Goal: Transaction & Acquisition: Book appointment/travel/reservation

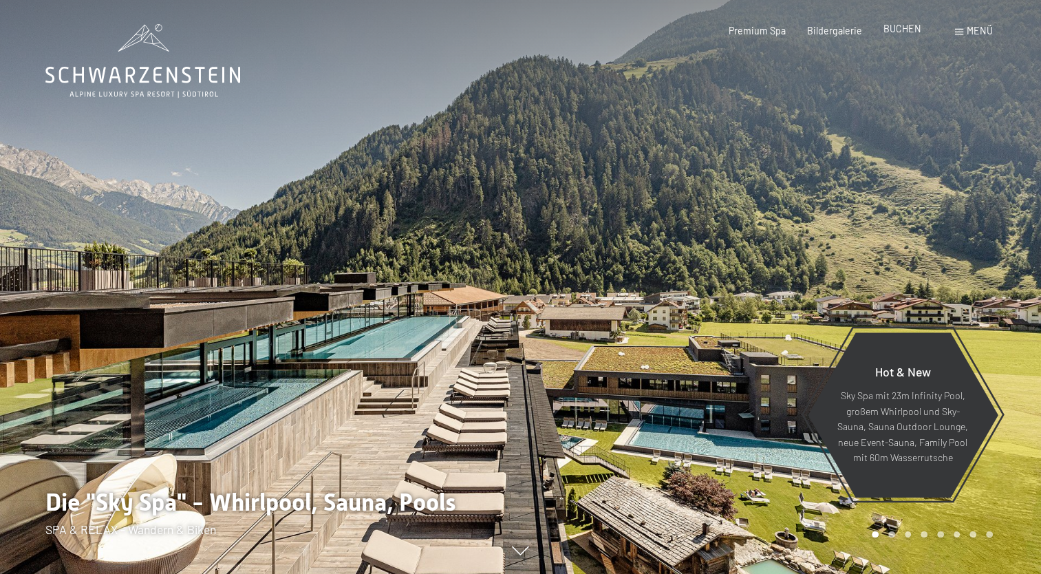
click at [640, 27] on span "BUCHEN" at bounding box center [902, 29] width 38 height 12
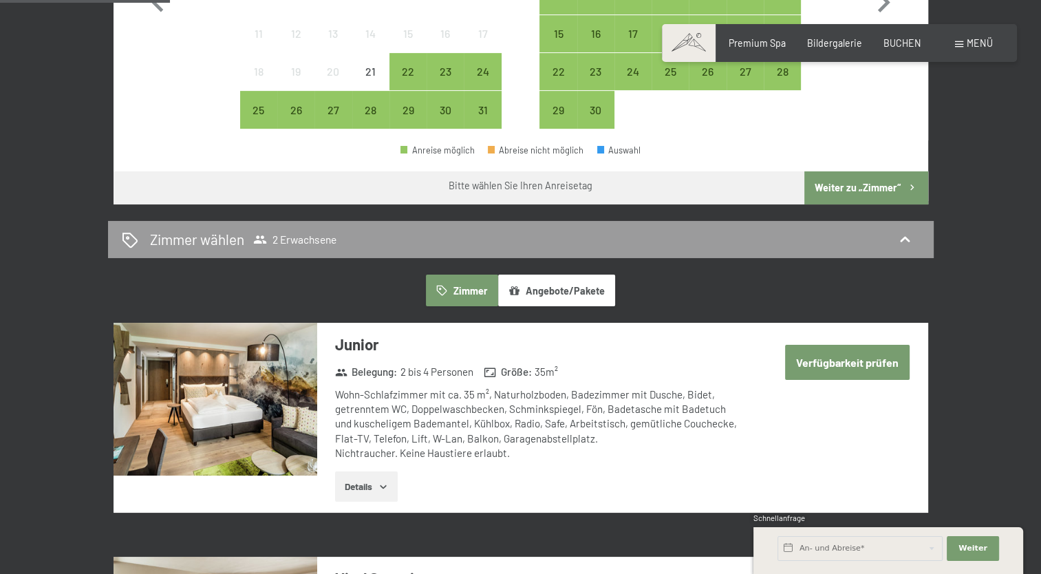
scroll to position [344, 0]
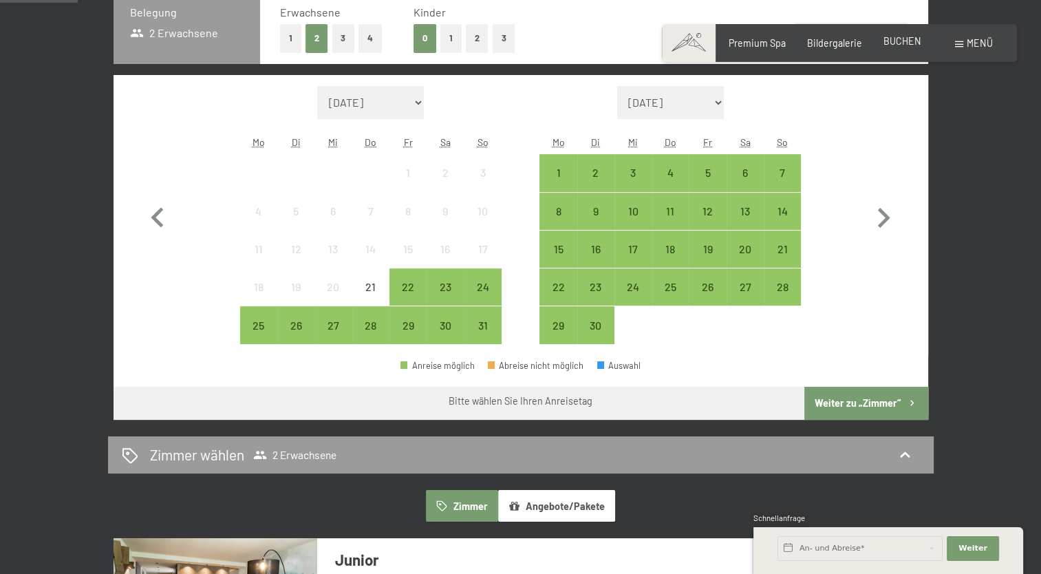
click at [895, 44] on span "BUCHEN" at bounding box center [902, 41] width 38 height 12
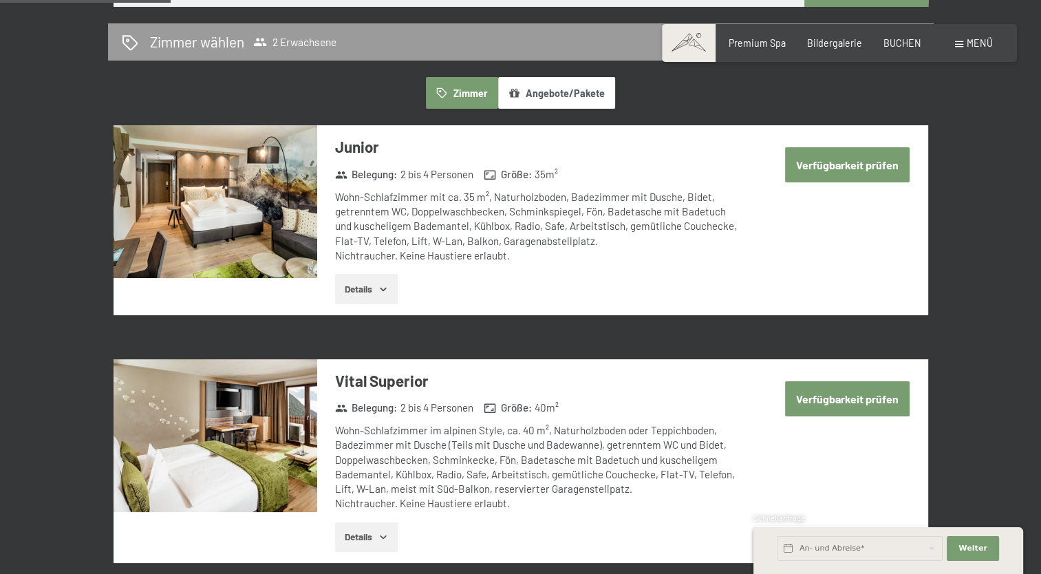
click at [519, 98] on button "Angebote/Pakete" at bounding box center [556, 93] width 117 height 32
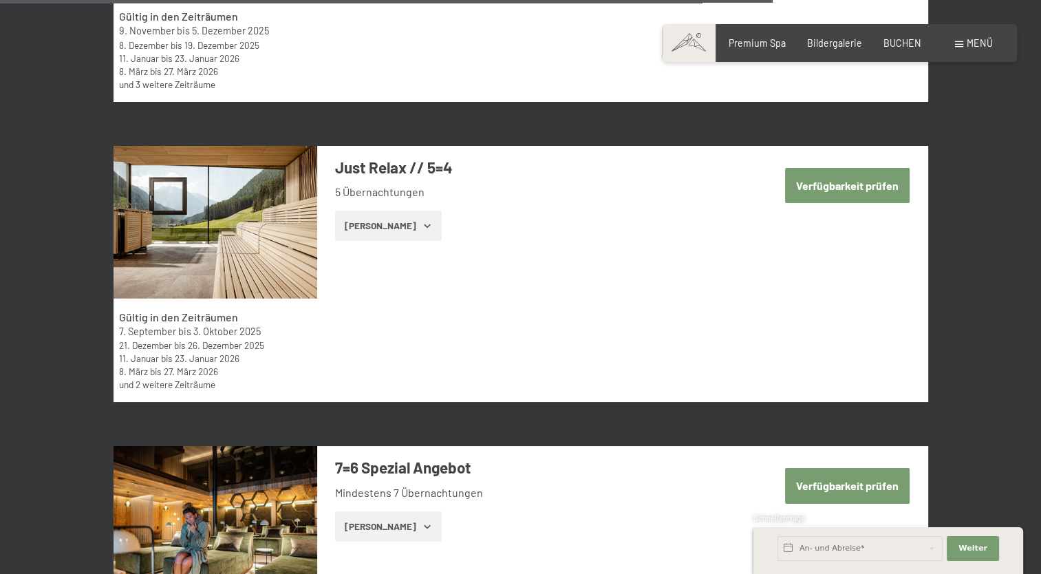
scroll to position [3576, 0]
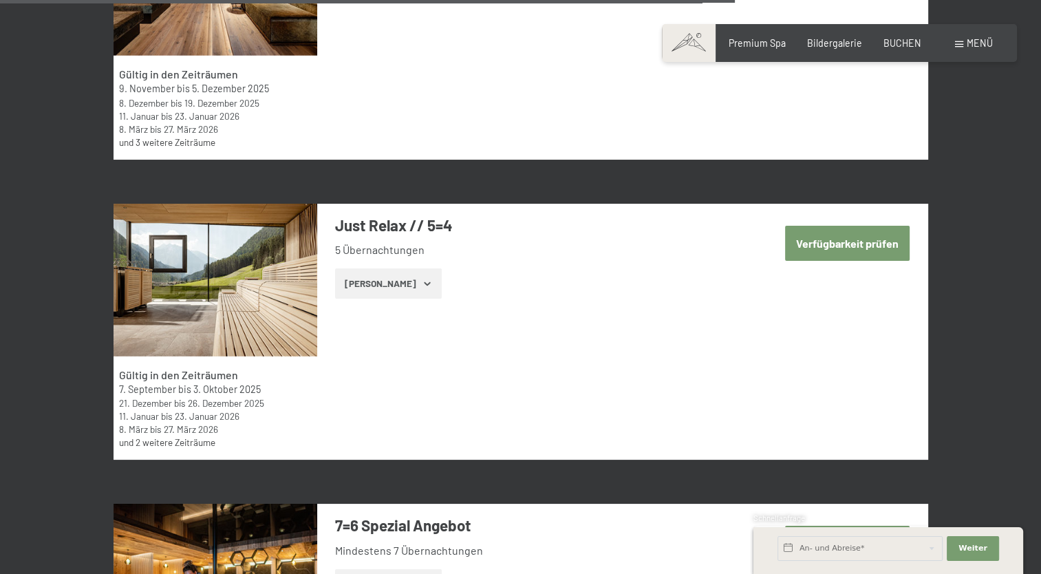
click at [401, 283] on button "Zeige Zimmer" at bounding box center [388, 283] width 107 height 30
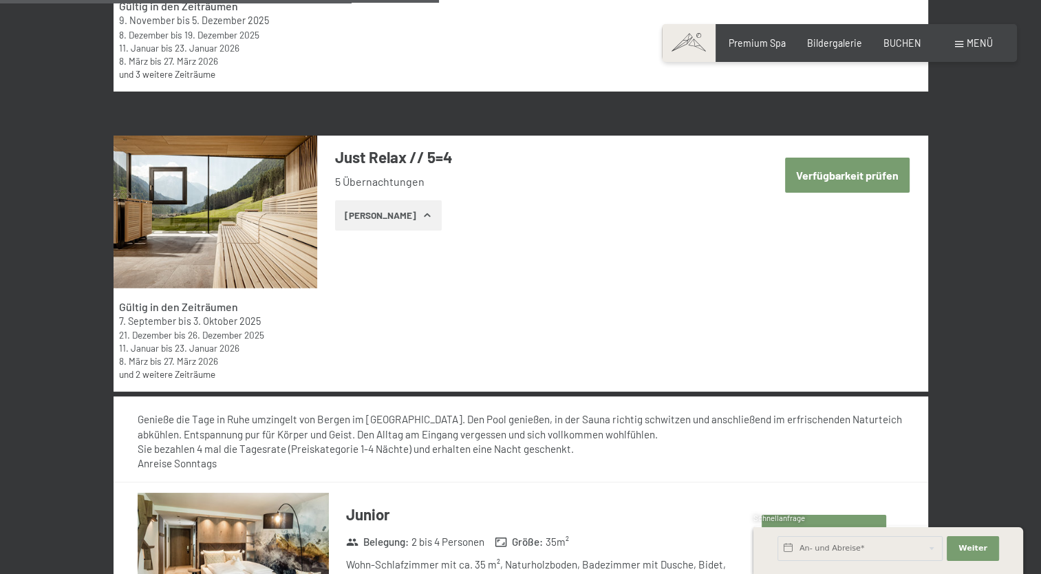
scroll to position [3645, 0]
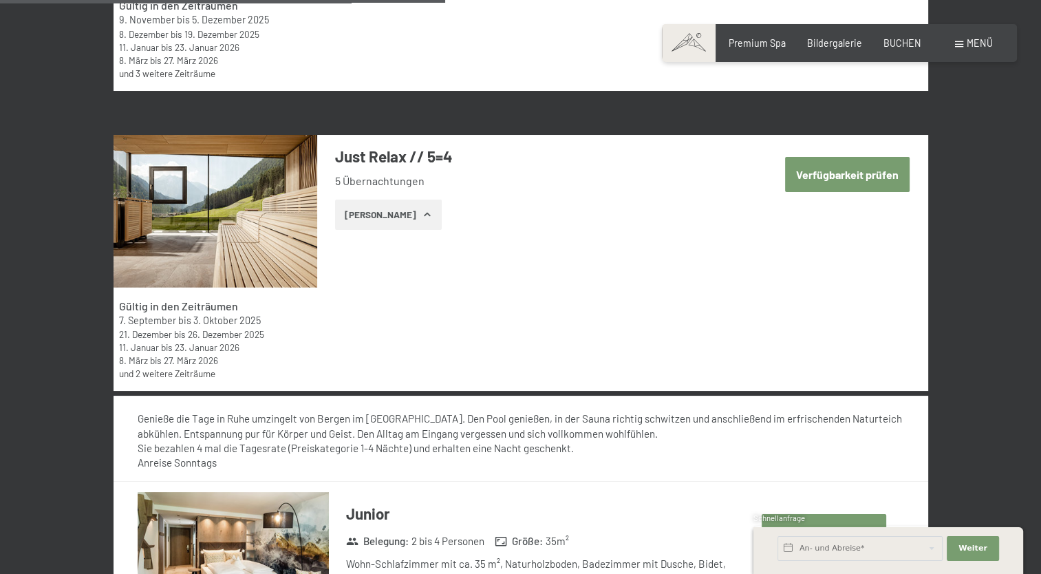
click at [836, 170] on button "Verfügbarkeit prüfen" at bounding box center [847, 174] width 124 height 35
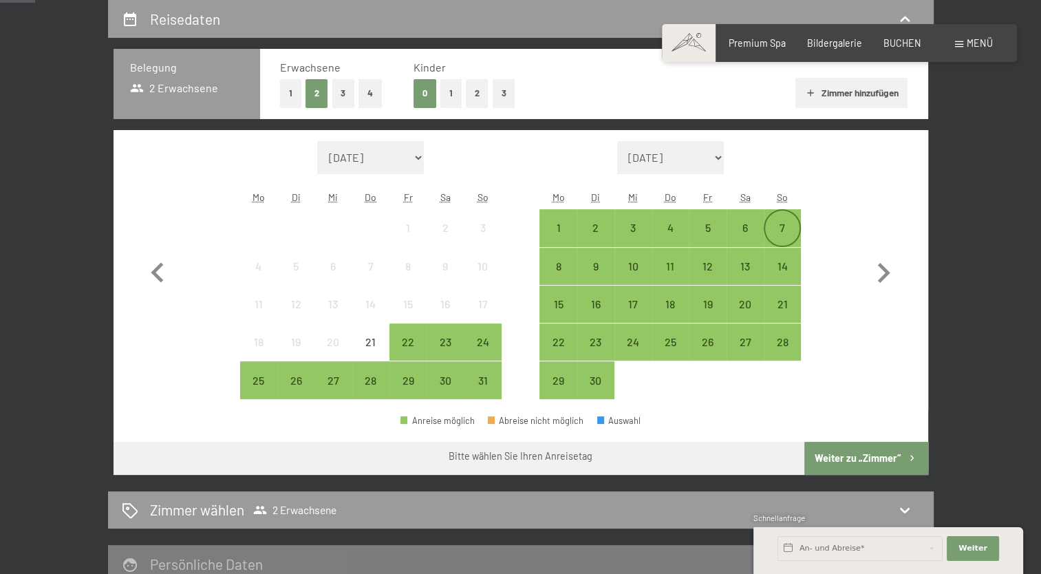
click at [781, 227] on div "7" at bounding box center [782, 239] width 34 height 34
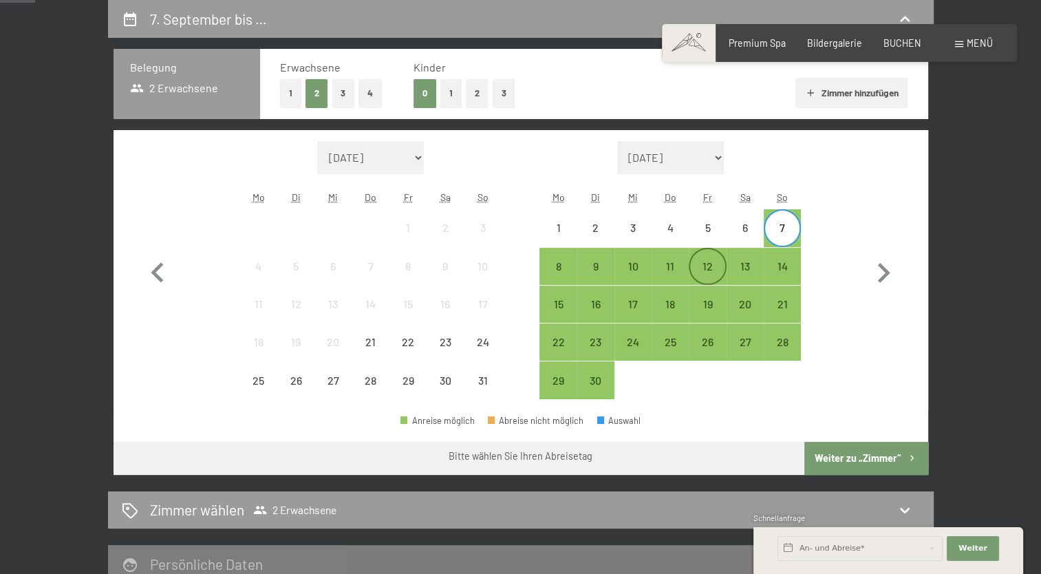
click at [705, 270] on div "12" at bounding box center [707, 278] width 34 height 34
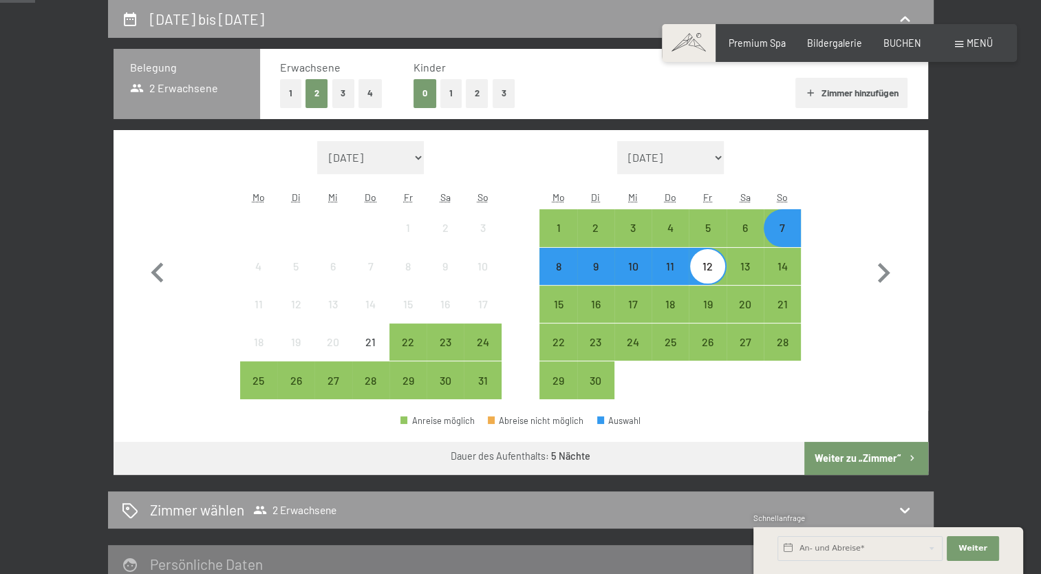
click at [853, 460] on button "Weiter zu „Zimmer“" at bounding box center [865, 458] width 123 height 33
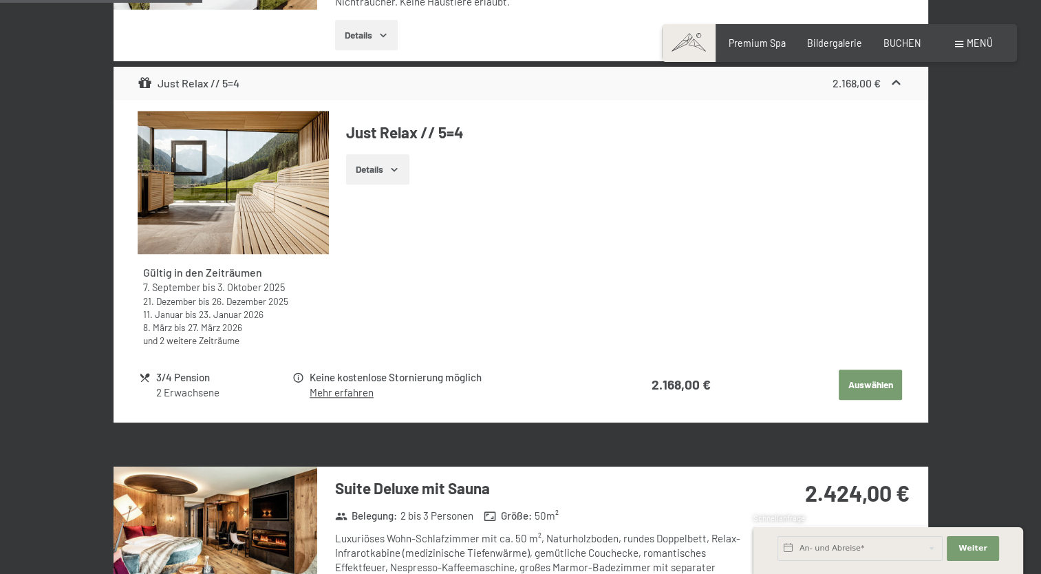
scroll to position [1114, 0]
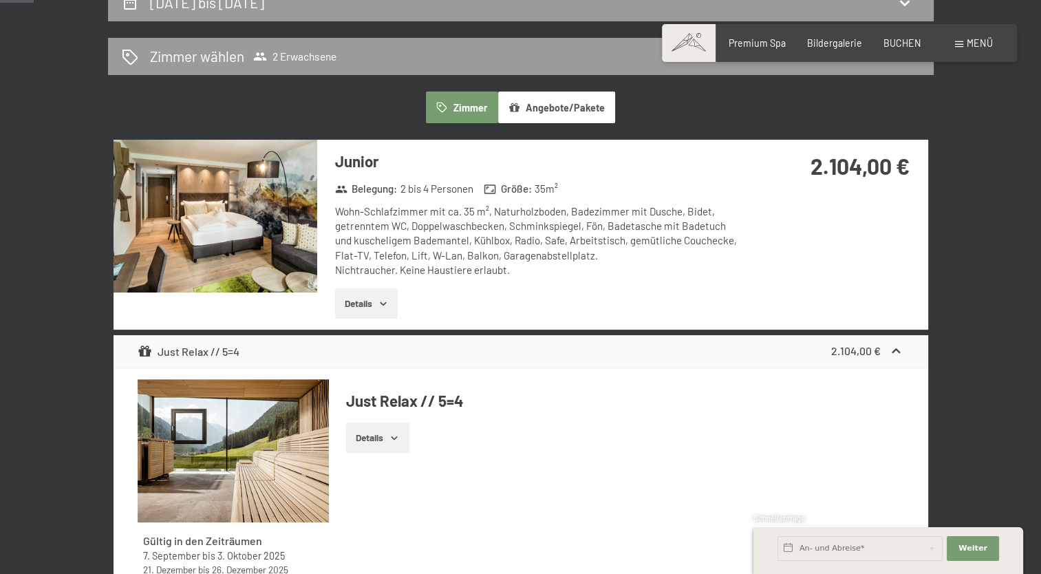
scroll to position [151, 0]
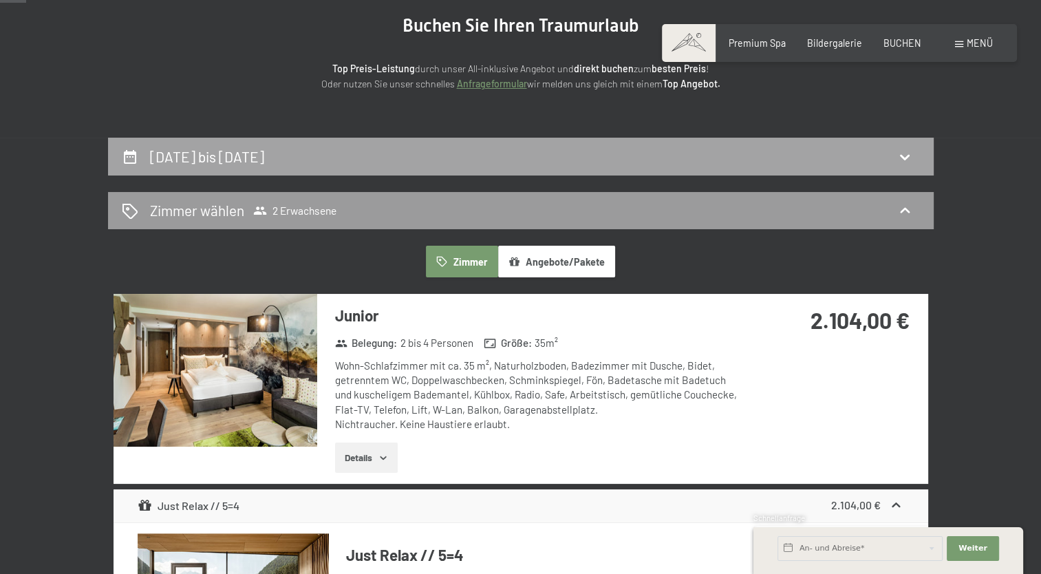
click at [906, 155] on icon at bounding box center [904, 157] width 17 height 17
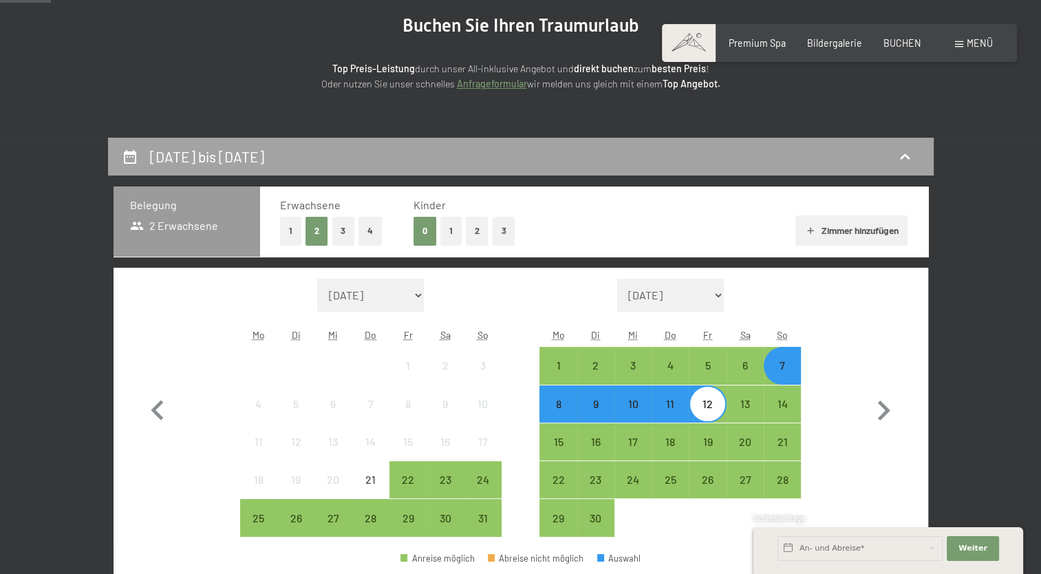
scroll to position [289, 0]
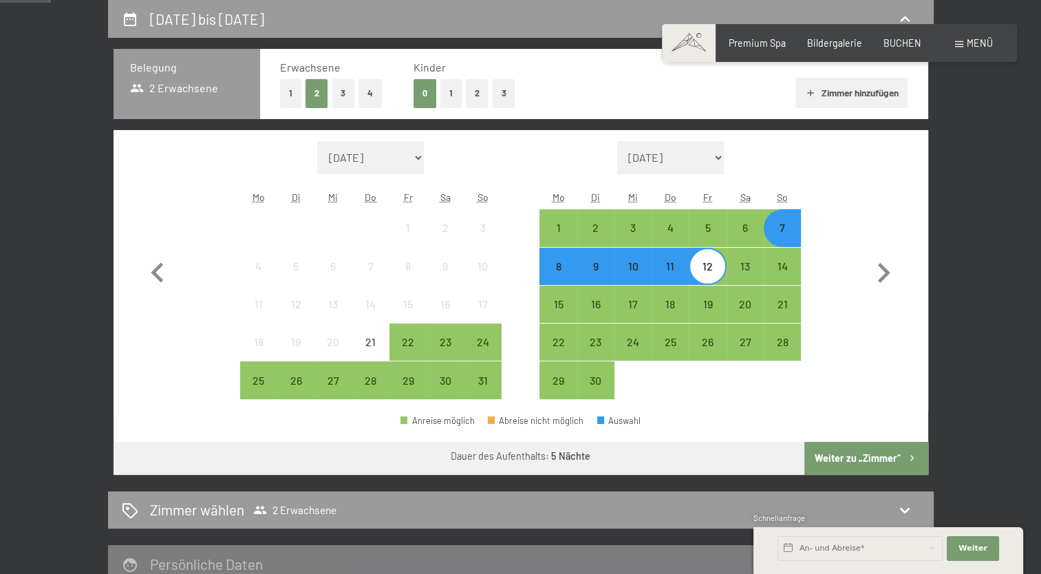
click at [710, 271] on div "12" at bounding box center [707, 278] width 34 height 34
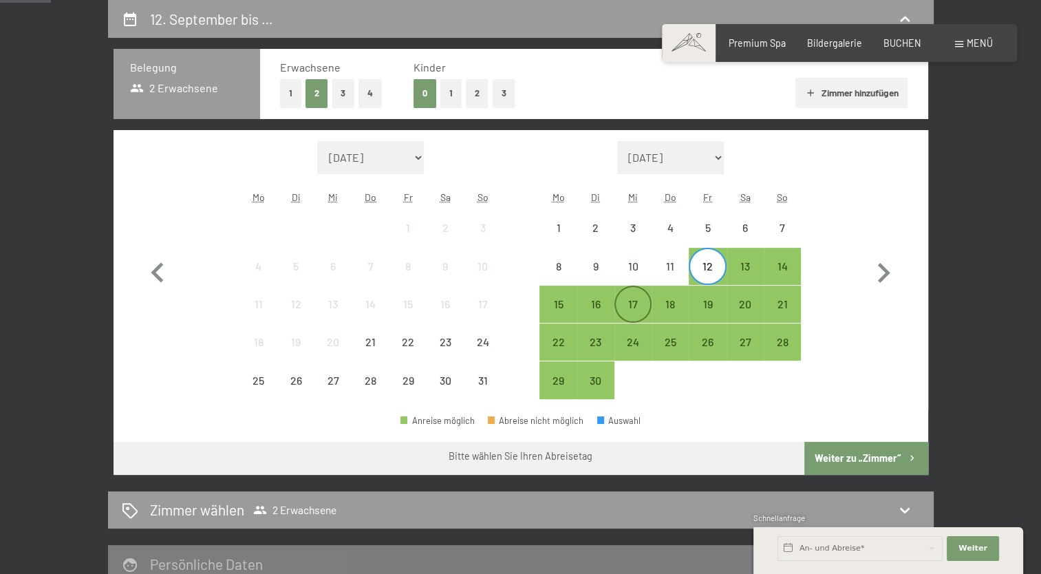
click at [631, 301] on div "17" at bounding box center [633, 315] width 34 height 34
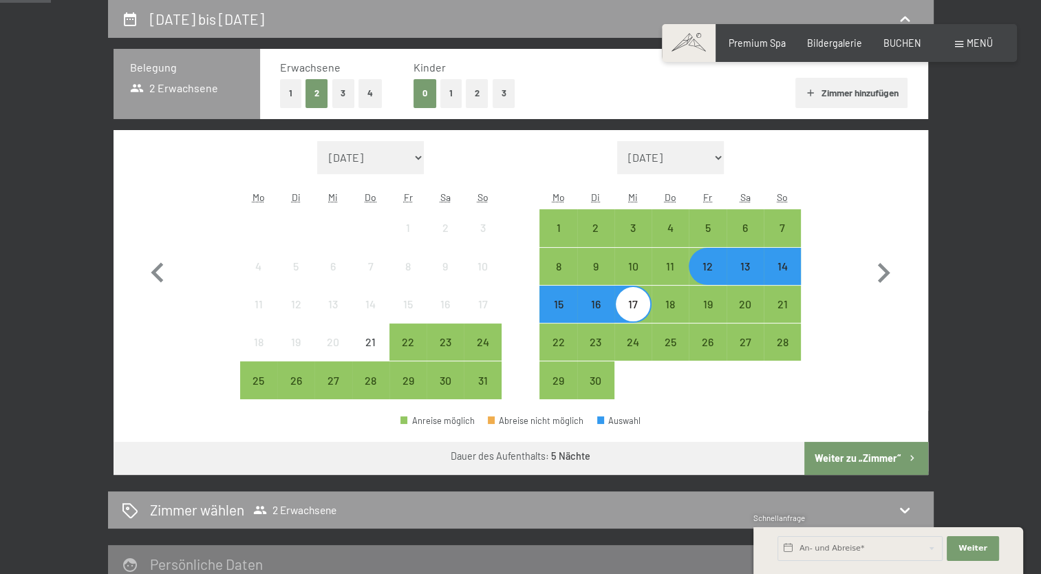
click at [856, 461] on button "Weiter zu „Zimmer“" at bounding box center [865, 458] width 123 height 33
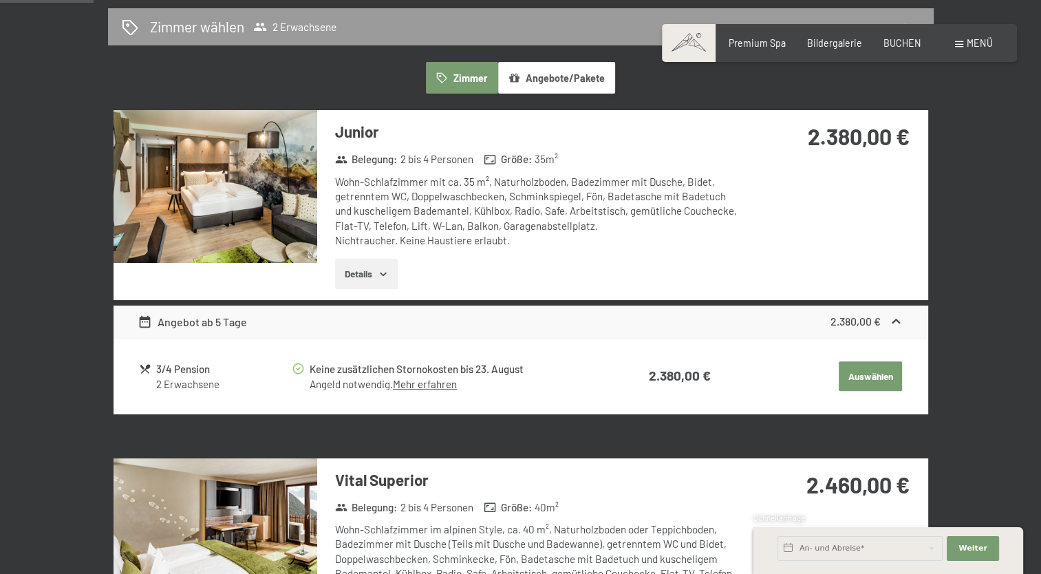
scroll to position [220, 0]
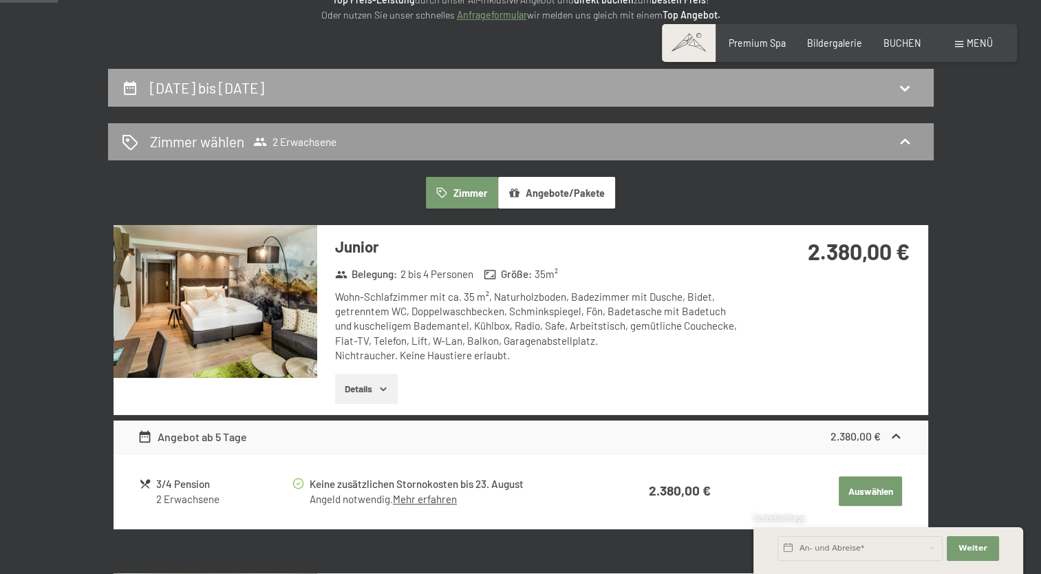
click at [904, 87] on icon at bounding box center [904, 88] width 17 height 17
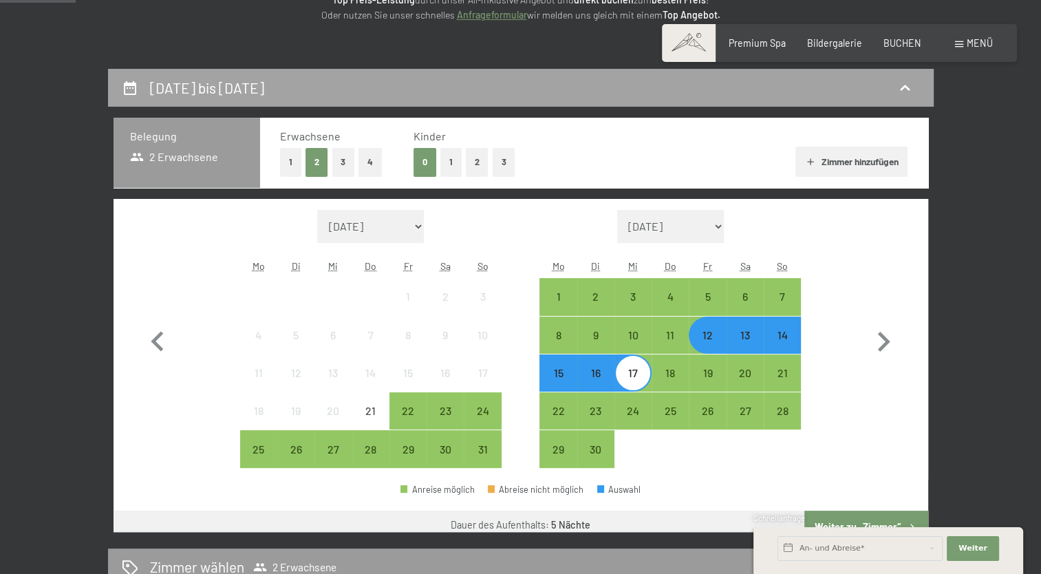
scroll to position [289, 0]
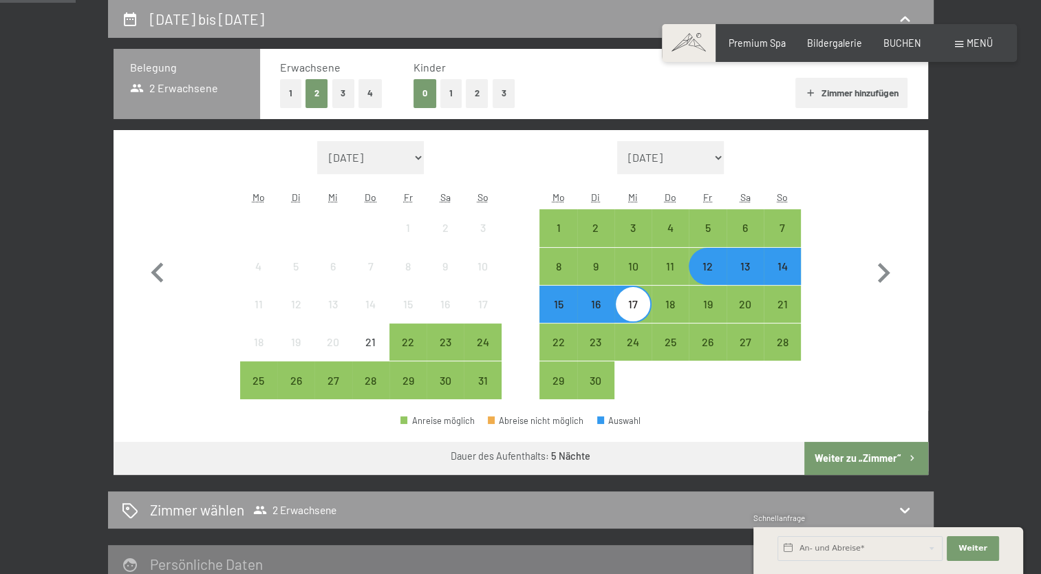
click at [783, 272] on div "14" at bounding box center [782, 278] width 34 height 34
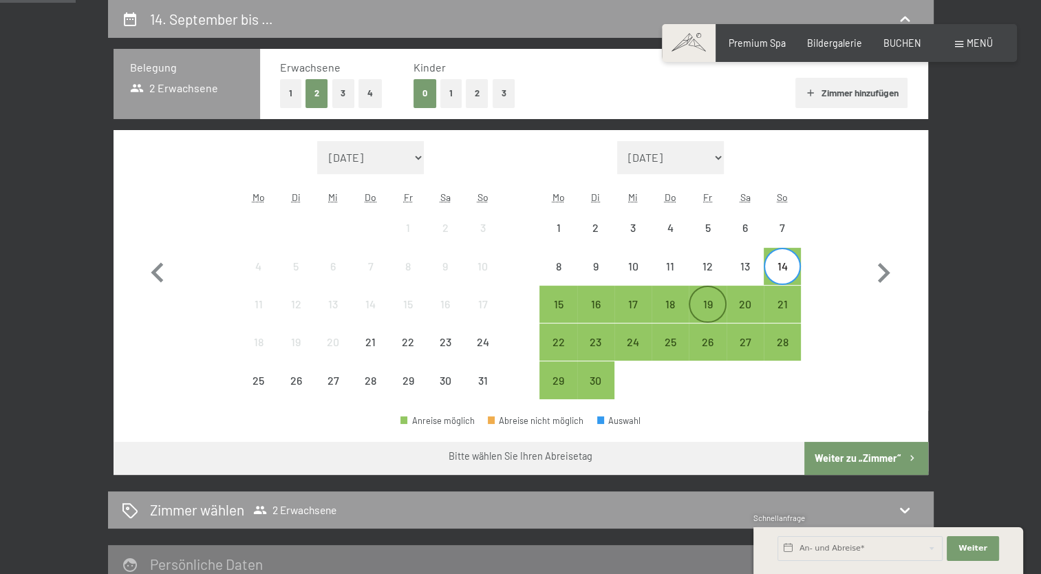
click at [703, 303] on div "19" at bounding box center [707, 315] width 34 height 34
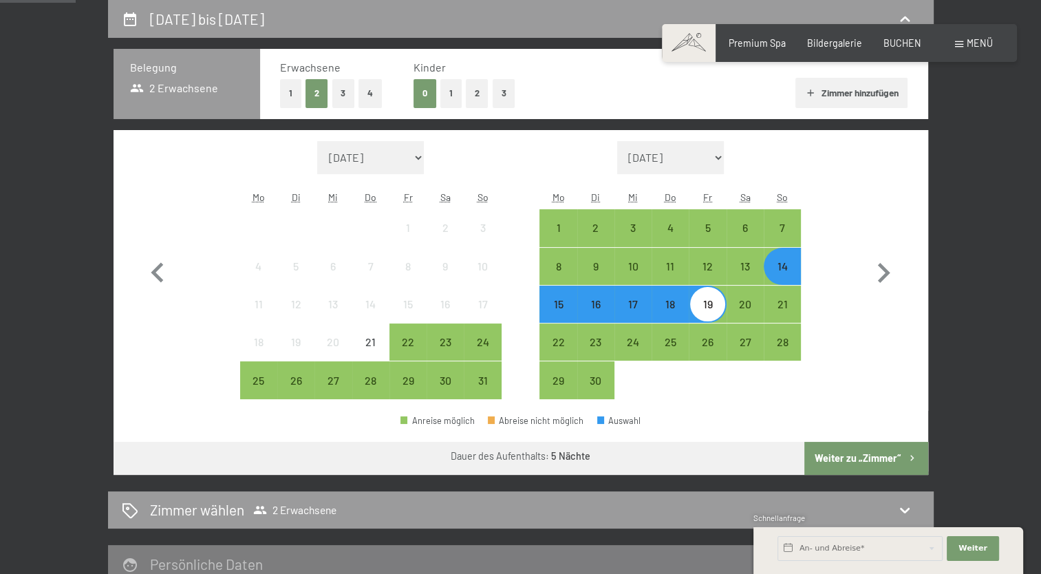
click at [857, 451] on button "Weiter zu „Zimmer“" at bounding box center [865, 458] width 123 height 33
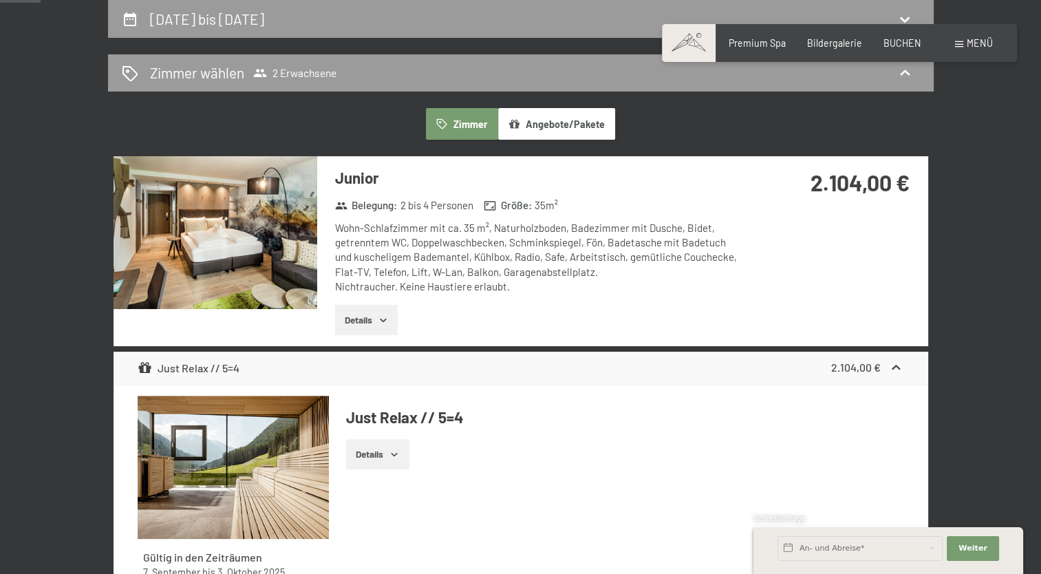
scroll to position [0, 0]
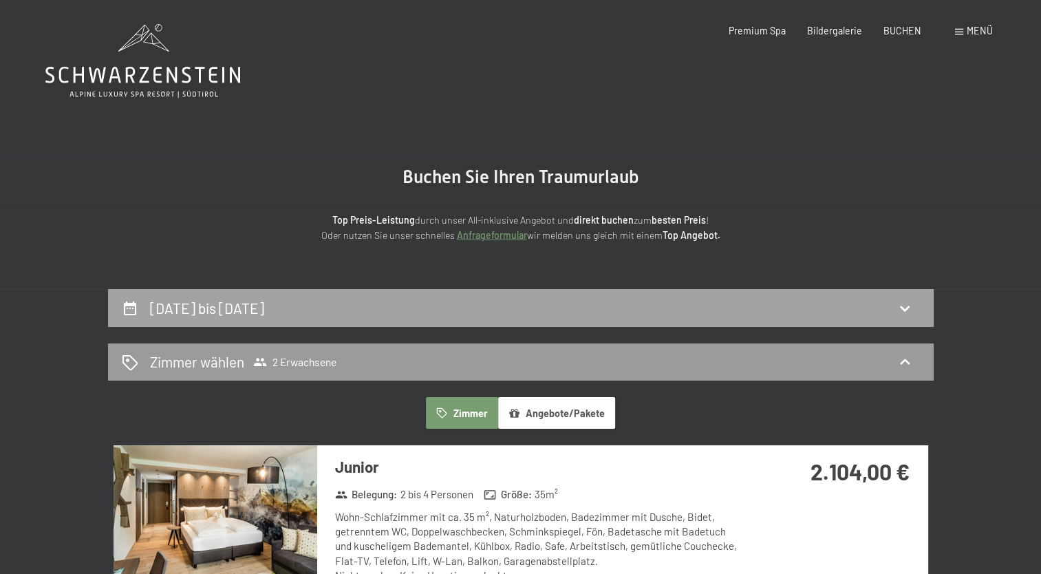
click at [905, 307] on icon at bounding box center [905, 308] width 10 height 6
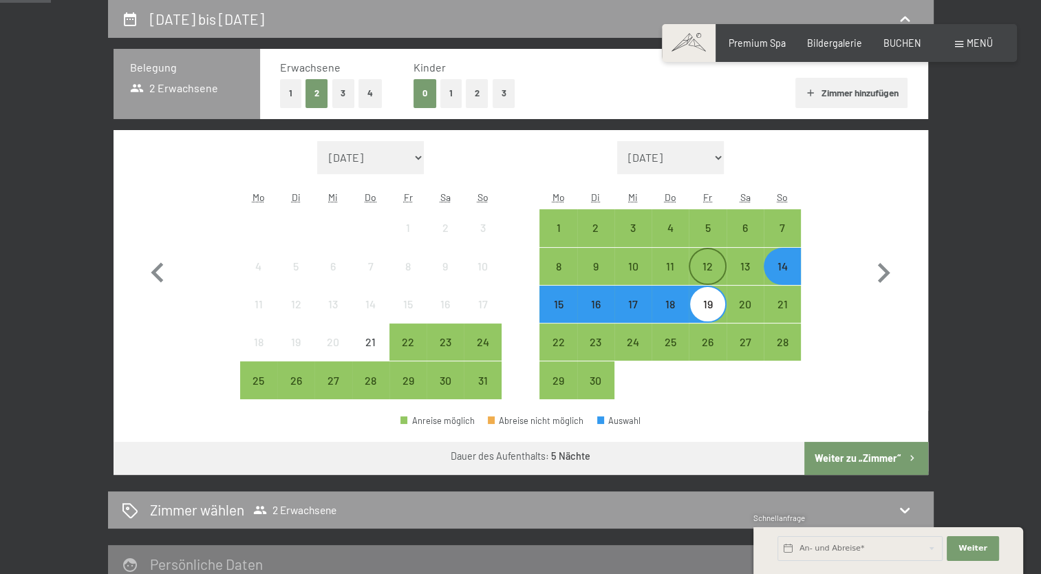
click at [708, 268] on div "12" at bounding box center [707, 278] width 34 height 34
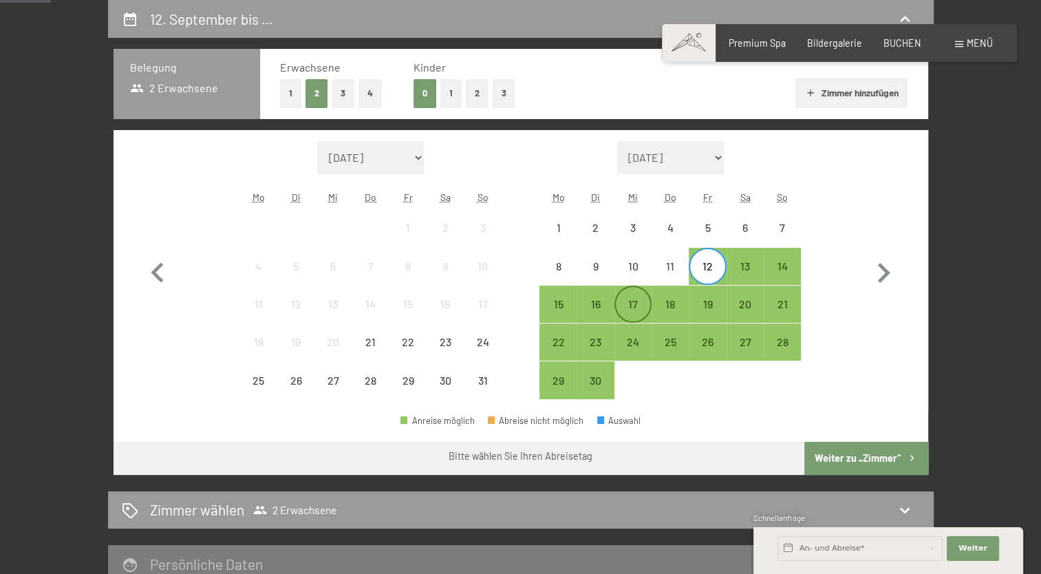
click at [627, 303] on div "17" at bounding box center [633, 315] width 34 height 34
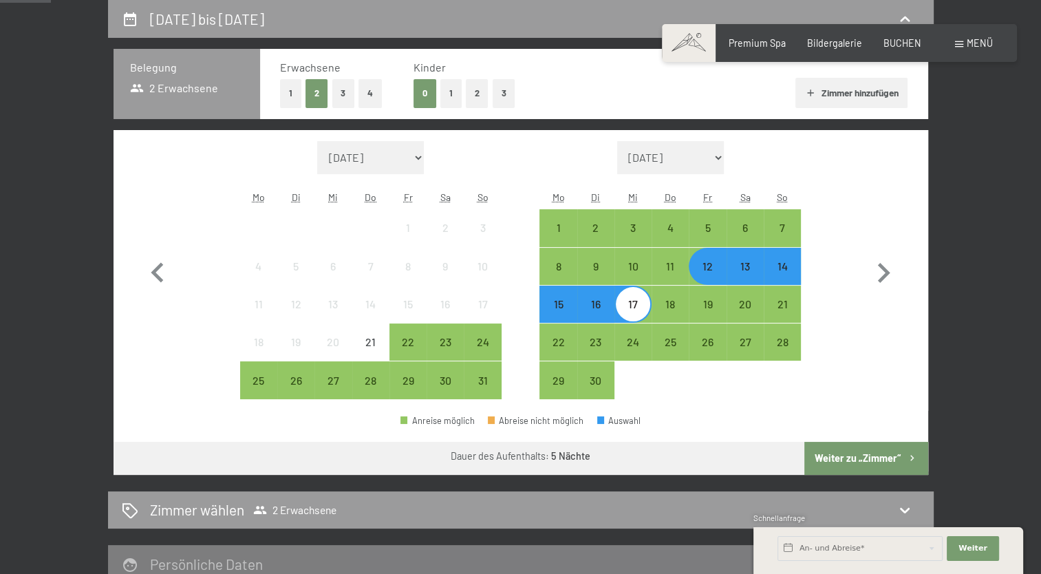
click at [845, 455] on button "Weiter zu „Zimmer“" at bounding box center [865, 458] width 123 height 33
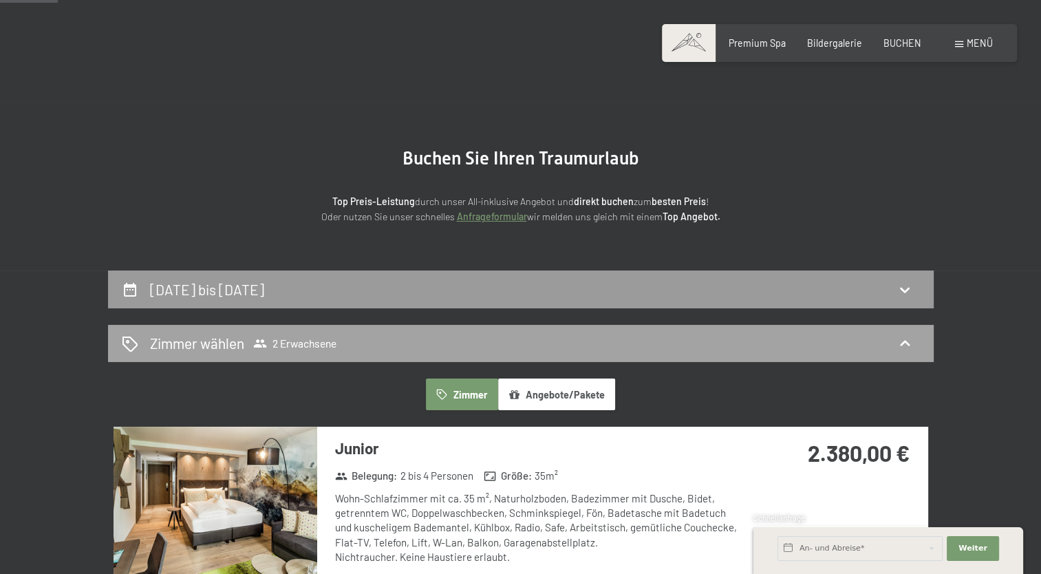
scroll to position [14, 0]
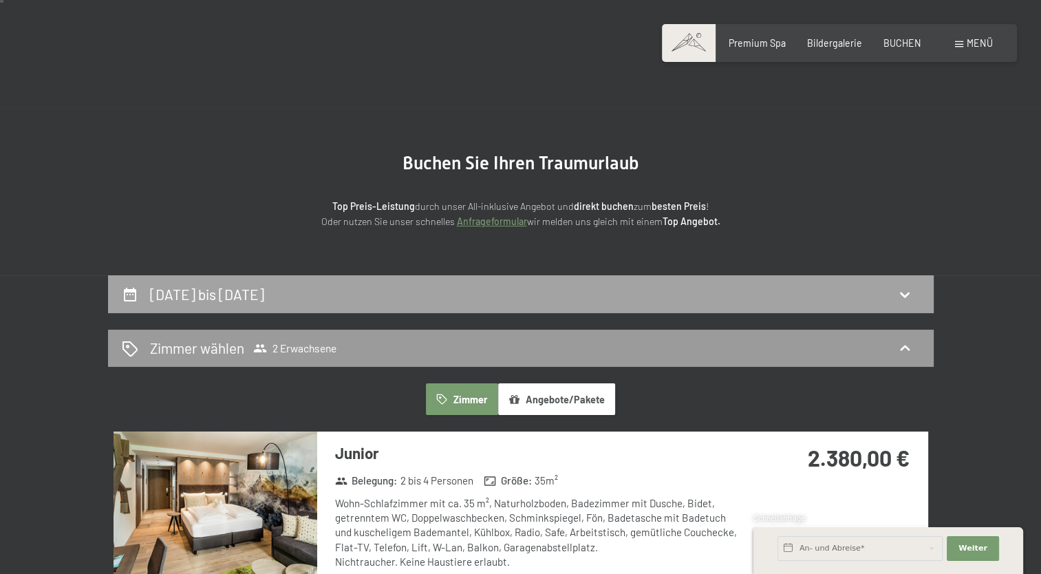
click at [874, 286] on div "12. September bis 17. September 2025" at bounding box center [521, 294] width 798 height 20
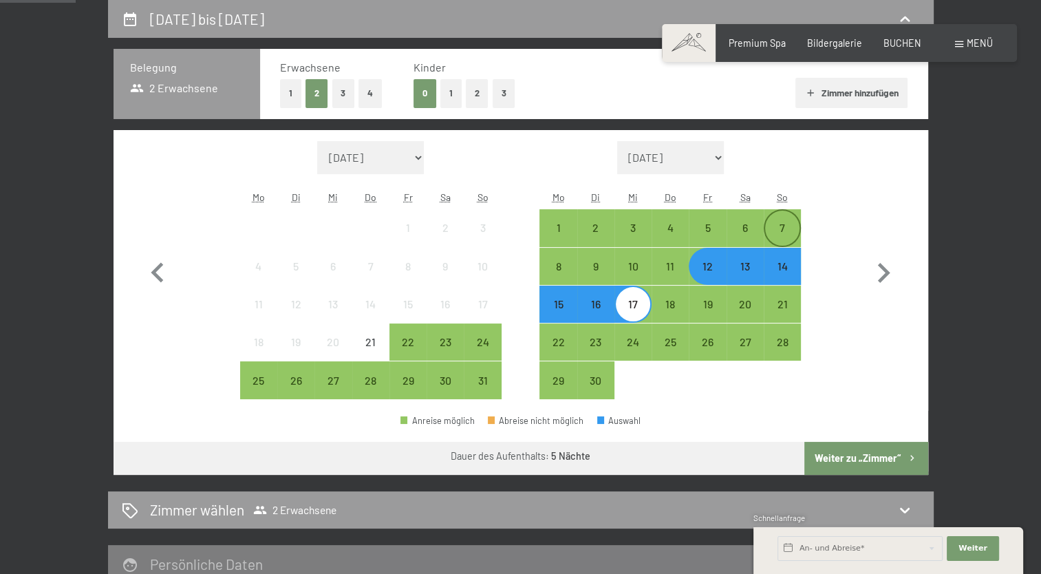
click at [790, 229] on div "7" at bounding box center [782, 239] width 34 height 34
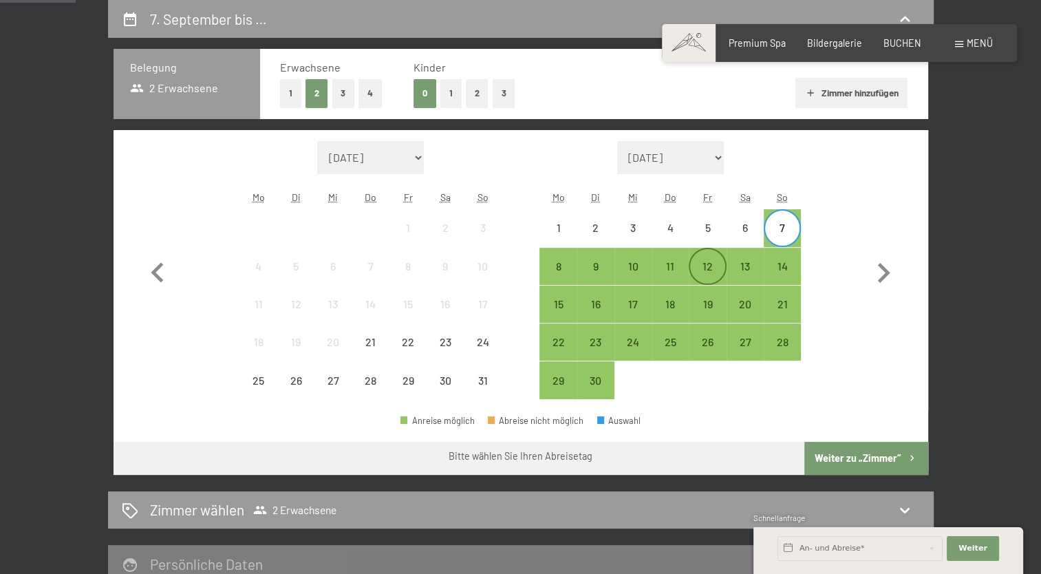
click at [698, 270] on div "12" at bounding box center [707, 278] width 34 height 34
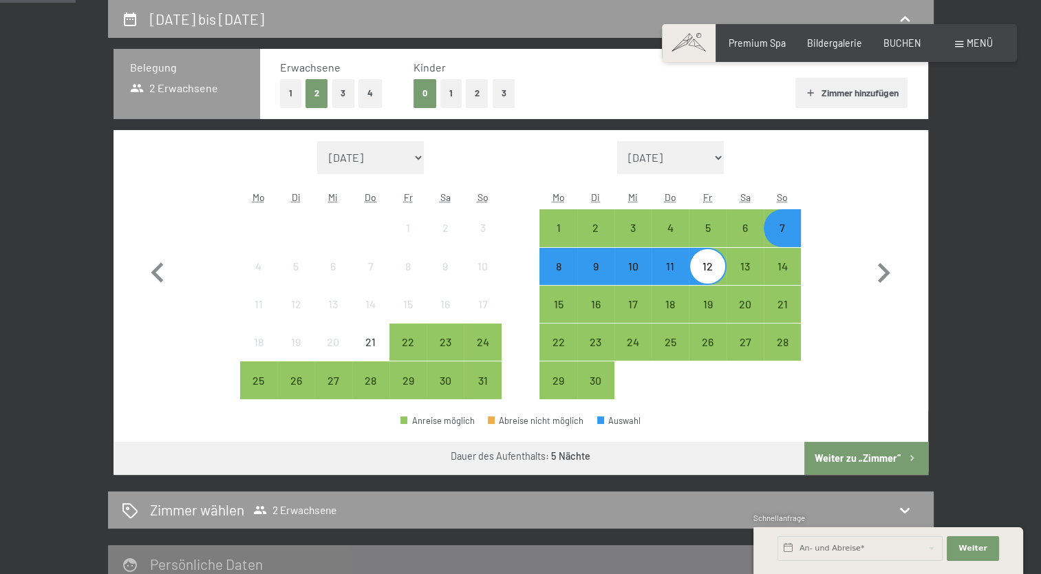
click at [858, 459] on button "Weiter zu „Zimmer“" at bounding box center [865, 458] width 123 height 33
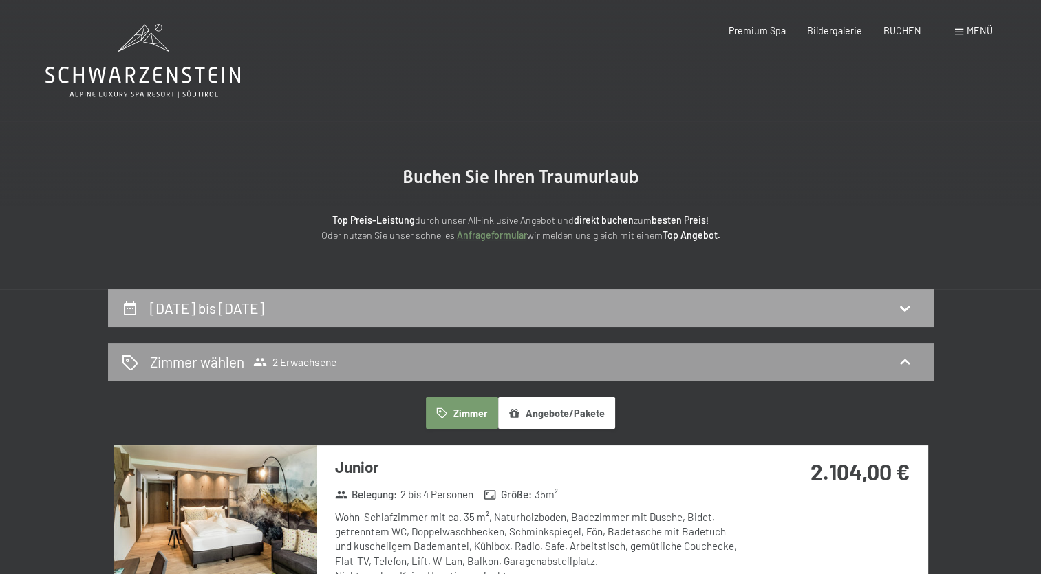
click at [903, 315] on icon at bounding box center [904, 308] width 17 height 17
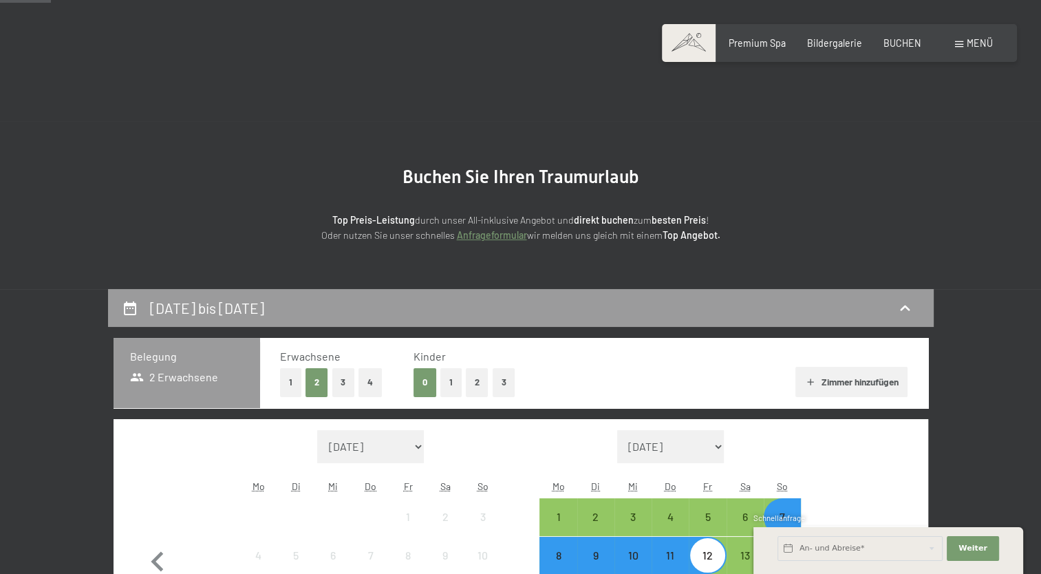
scroll to position [289, 0]
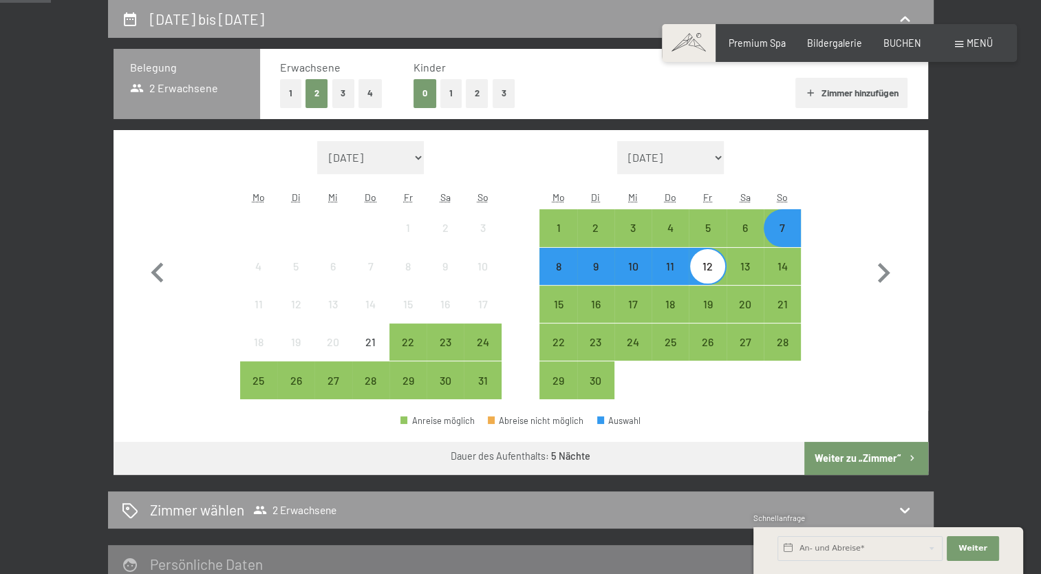
click at [779, 233] on div "7" at bounding box center [782, 239] width 34 height 34
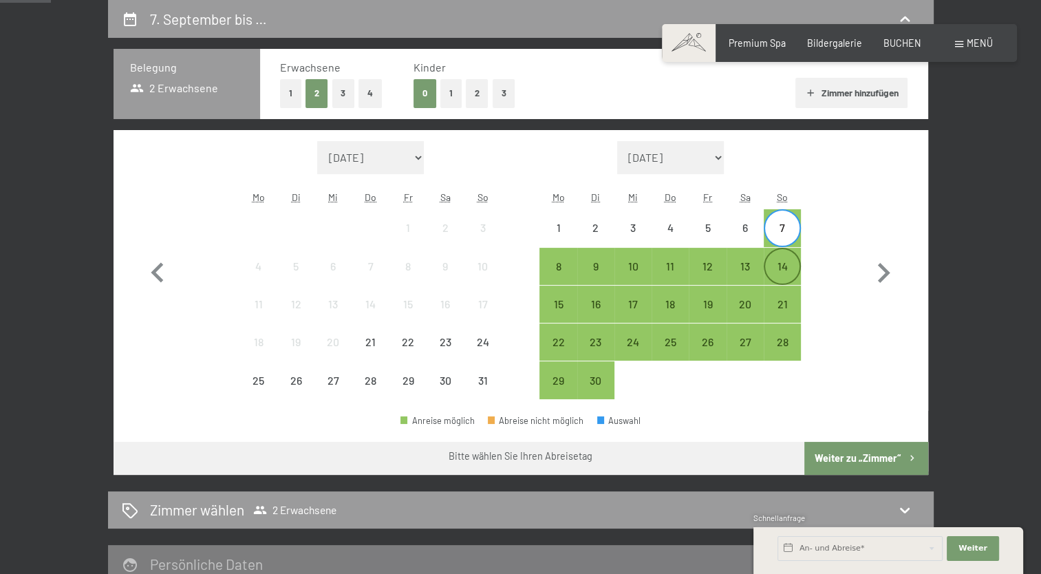
drag, startPoint x: 783, startPoint y: 265, endPoint x: 790, endPoint y: 279, distance: 14.5
click at [784, 268] on div "14" at bounding box center [782, 278] width 34 height 34
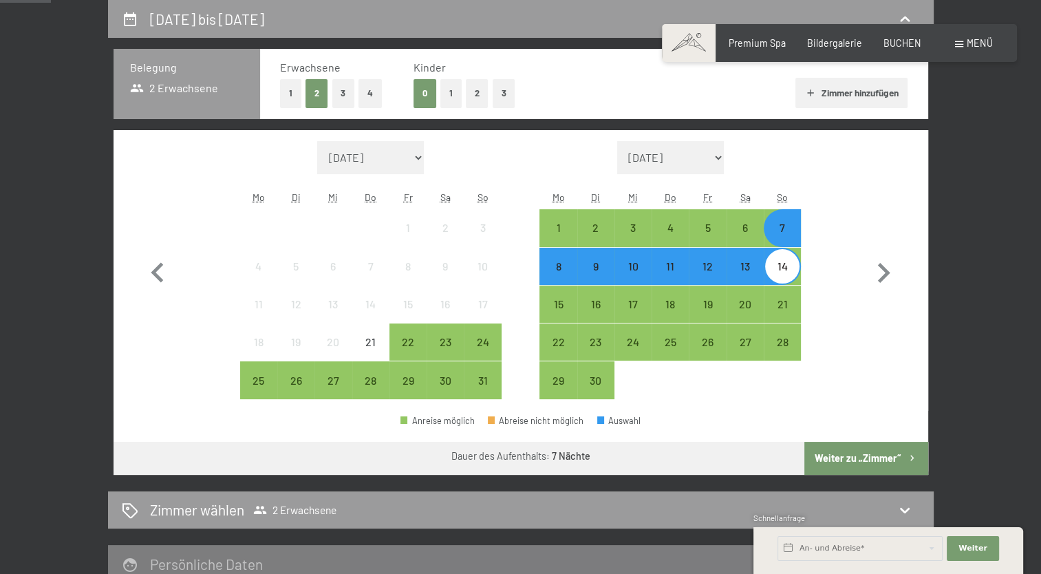
click at [865, 463] on button "Weiter zu „Zimmer“" at bounding box center [865, 458] width 123 height 33
